Goal: Information Seeking & Learning: Learn about a topic

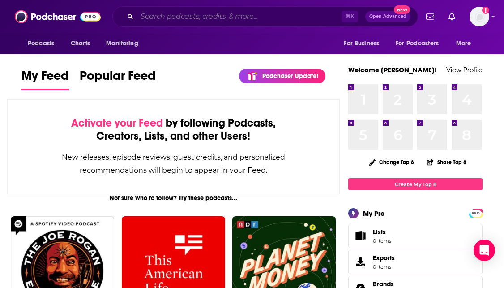
click at [227, 14] on input "Search podcasts, credits, & more..." at bounding box center [239, 16] width 205 height 14
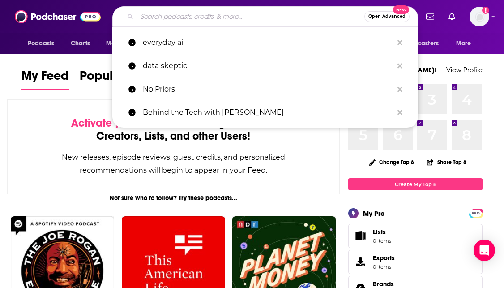
click at [227, 14] on input "Search podcasts, credits, & more..." at bounding box center [251, 16] width 228 height 14
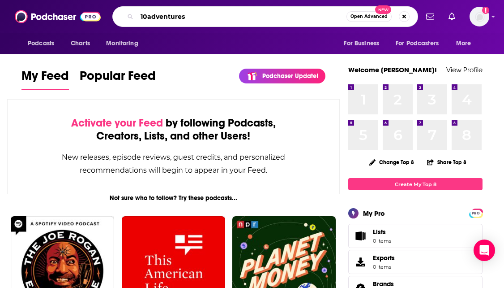
type input "10adventures"
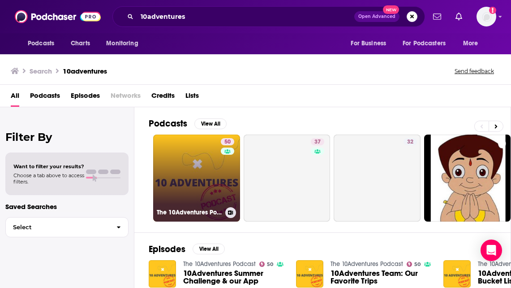
click at [211, 160] on link "50 The 10Adventures Podcast" at bounding box center [196, 177] width 87 height 87
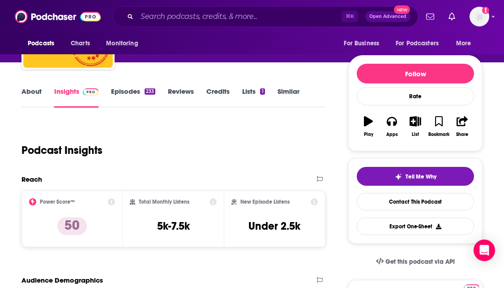
scroll to position [94, 0]
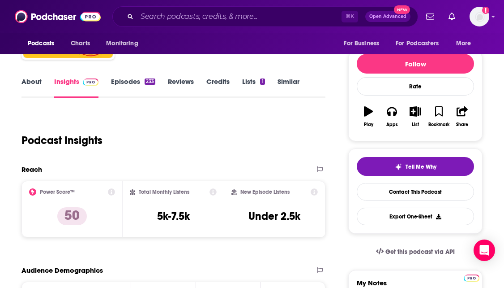
click at [200, 219] on div "Total Monthly Listens 5k-7.5k" at bounding box center [173, 208] width 87 height 41
drag, startPoint x: 203, startPoint y: 218, endPoint x: 150, endPoint y: 213, distance: 53.1
click at [150, 213] on div "Total Monthly Listens 5k-7.5k" at bounding box center [173, 208] width 87 height 41
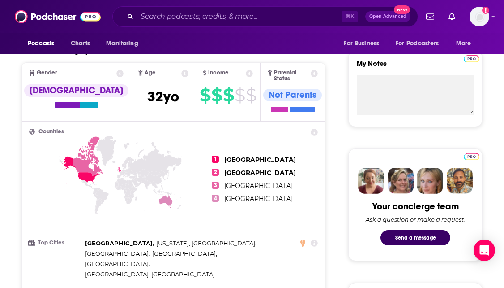
scroll to position [317, 0]
